Goal: Information Seeking & Learning: Find specific page/section

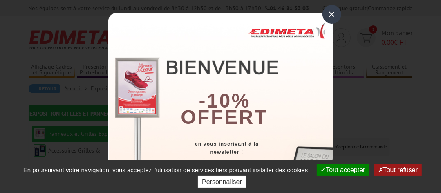
click at [325, 13] on div "×" at bounding box center [332, 14] width 19 height 19
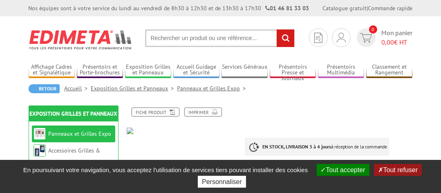
click at [399, 171] on button "Tout refuser" at bounding box center [398, 170] width 48 height 12
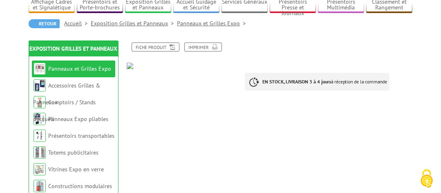
scroll to position [63, 0]
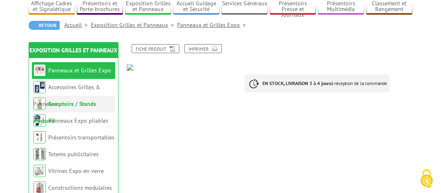
click at [66, 103] on link "Comptoirs / Stands d'accueil" at bounding box center [65, 112] width 63 height 24
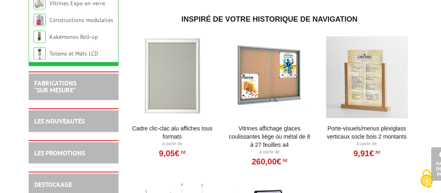
scroll to position [453, 0]
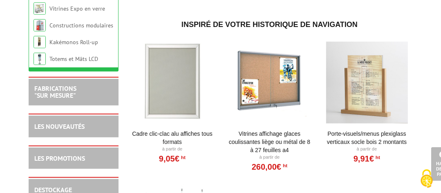
click at [172, 81] on div at bounding box center [172, 83] width 83 height 82
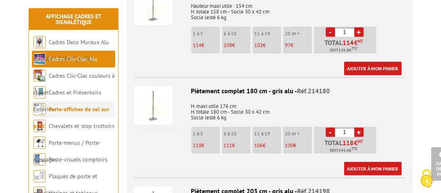
scroll to position [2400, 0]
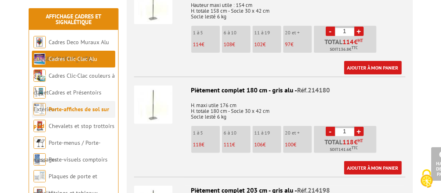
click at [83, 112] on link "Porte-affiches de sol sur pied" at bounding box center [72, 117] width 76 height 24
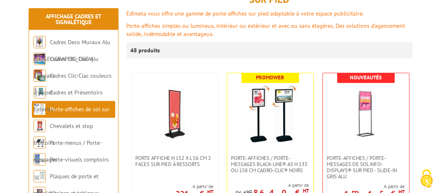
scroll to position [212, 0]
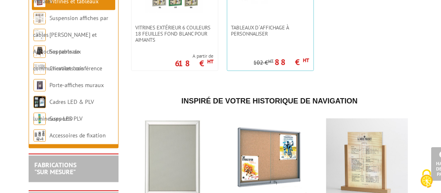
scroll to position [1180, 0]
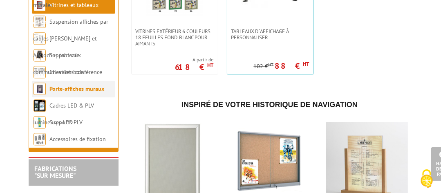
click at [75, 91] on link "Porte-affiches muraux" at bounding box center [77, 88] width 55 height 7
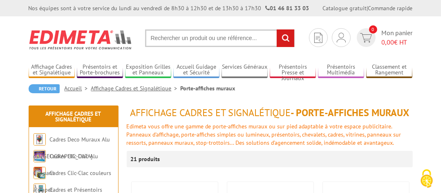
click at [163, 39] on input "text" at bounding box center [220, 38] width 150 height 18
type input "panneau ouvert fermé"
click at [277, 29] on input "rechercher" at bounding box center [286, 38] width 18 height 18
